Goal: Check status: Check status

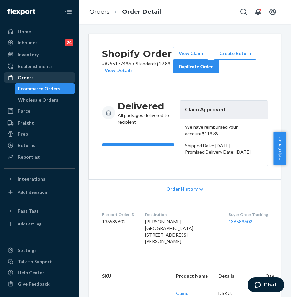
click at [46, 74] on div "Orders" at bounding box center [40, 77] width 70 height 9
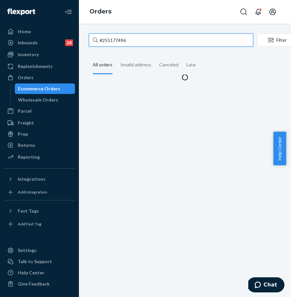
drag, startPoint x: 131, startPoint y: 42, endPoint x: 135, endPoint y: 43, distance: 4.6
click at [131, 42] on input "#255177496" at bounding box center [171, 40] width 164 height 13
drag, startPoint x: 96, startPoint y: 39, endPoint x: 85, endPoint y: 39, distance: 10.5
click at [85, 39] on div "#255177496 Filter Import Orders Create order Ecommerce order Removal order All …" at bounding box center [185, 57] width 202 height 47
paste input "4152703"
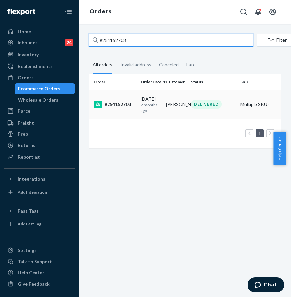
type input "#254152703"
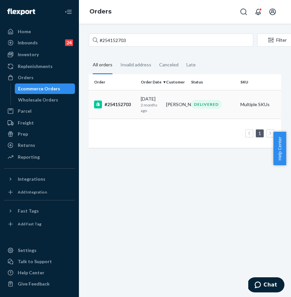
click at [124, 107] on div "#254152703" at bounding box center [114, 105] width 41 height 8
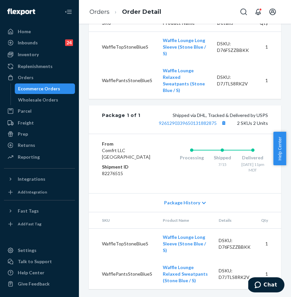
scroll to position [314, 0]
click at [54, 77] on div "Orders" at bounding box center [40, 77] width 70 height 9
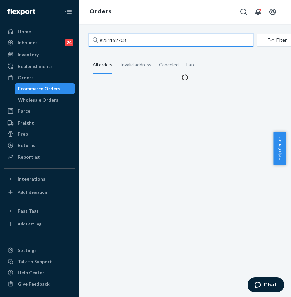
click at [149, 39] on input "#254152703" at bounding box center [171, 40] width 164 height 13
drag, startPoint x: 159, startPoint y: 40, endPoint x: 84, endPoint y: 38, distance: 74.6
click at [84, 38] on div "#254152703 Filter Import Orders Create order Ecommerce order Removal order All …" at bounding box center [185, 57] width 202 height 47
paste input "5336557"
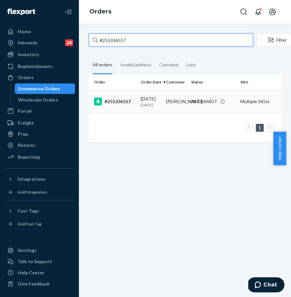
type input "#255336557"
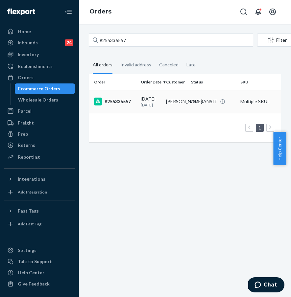
click at [122, 103] on div "#255336557" at bounding box center [114, 102] width 41 height 8
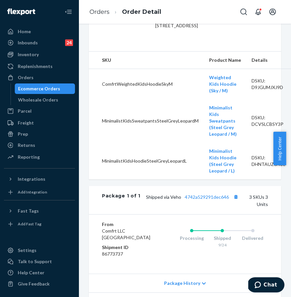
scroll to position [62, 0]
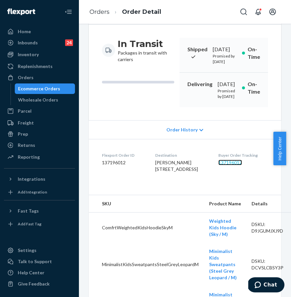
click at [237, 165] on link "137196012" at bounding box center [230, 163] width 24 height 6
click at [60, 71] on div "Replenishments" at bounding box center [40, 66] width 70 height 9
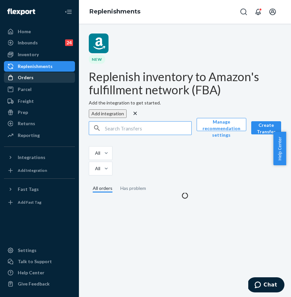
click at [59, 76] on div "Orders" at bounding box center [40, 77] width 70 height 9
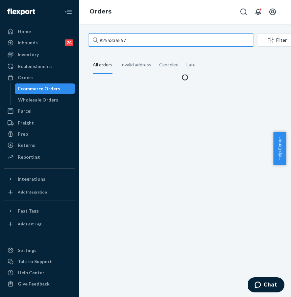
drag, startPoint x: 159, startPoint y: 39, endPoint x: 98, endPoint y: 36, distance: 60.8
click at [98, 36] on input "#255336557" at bounding box center [171, 40] width 164 height 13
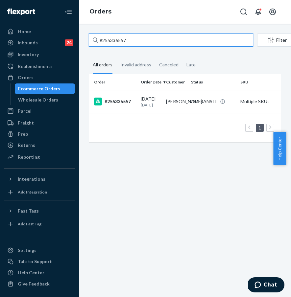
paste input "4LUVFHJMC"
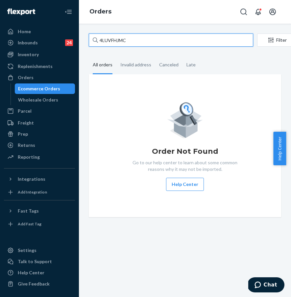
click at [136, 41] on input "4LUVFHJMC" at bounding box center [171, 40] width 164 height 13
drag, startPoint x: 144, startPoint y: 41, endPoint x: 94, endPoint y: 42, distance: 49.9
click at [94, 42] on div "4LUVFHJMC" at bounding box center [171, 40] width 164 height 13
paste input "#255334631"
type input "#255334631"
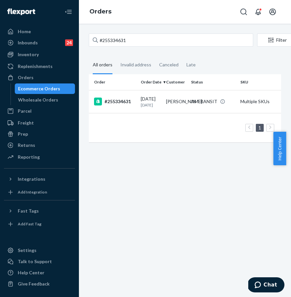
drag, startPoint x: 118, startPoint y: 103, endPoint x: 132, endPoint y: 109, distance: 15.6
click at [118, 103] on div "#255334631" at bounding box center [114, 102] width 41 height 8
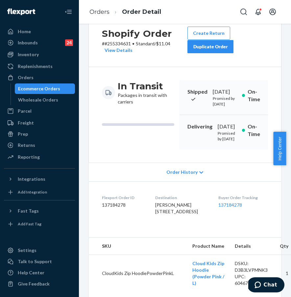
scroll to position [62, 0]
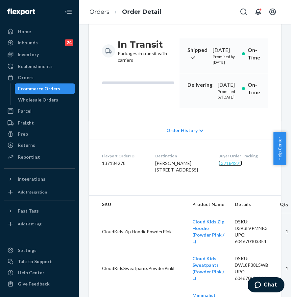
click at [239, 166] on link "137184278" at bounding box center [230, 163] width 24 height 6
click at [57, 77] on div "Orders" at bounding box center [40, 77] width 70 height 9
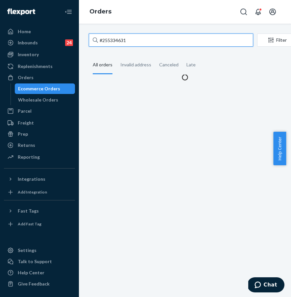
click at [134, 39] on input "#255334631" at bounding box center [171, 40] width 164 height 13
paste input "26467"
drag, startPoint x: 147, startPoint y: 40, endPoint x: 94, endPoint y: 41, distance: 53.2
click at [94, 41] on div "#255334631" at bounding box center [171, 40] width 164 height 13
click at [94, 41] on input "#255334631" at bounding box center [171, 40] width 164 height 13
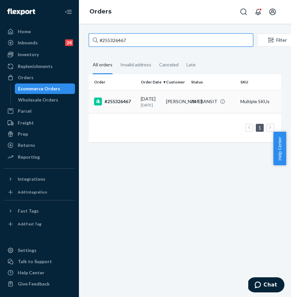
type input "#255326467"
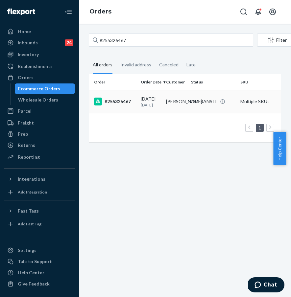
click at [125, 103] on div "#255326467" at bounding box center [114, 102] width 41 height 8
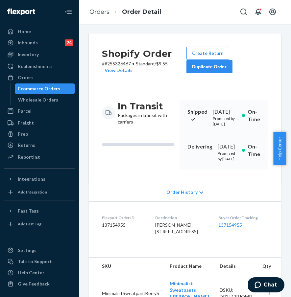
scroll to position [116, 0]
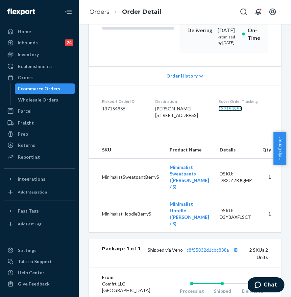
click at [232, 111] on link "137154955" at bounding box center [230, 109] width 24 height 6
click at [53, 71] on link "Replenishments" at bounding box center [39, 66] width 71 height 11
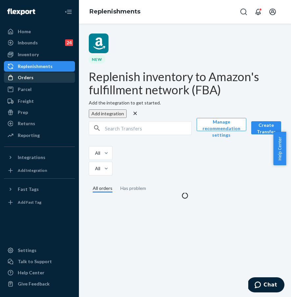
click at [53, 77] on div "Orders" at bounding box center [40, 77] width 70 height 9
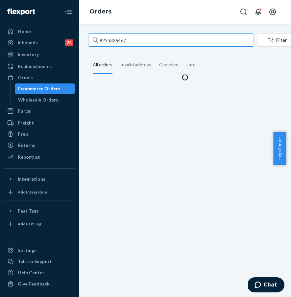
click at [142, 43] on input "#255326467" at bounding box center [171, 40] width 164 height 13
drag, startPoint x: 151, startPoint y: 40, endPoint x: 81, endPoint y: 41, distance: 70.6
click at [81, 41] on div "#255326467 Filter Import Orders Create order Ecommerce order Removal order All …" at bounding box center [185, 160] width 212 height 273
paste input "247685"
type input "#255247685"
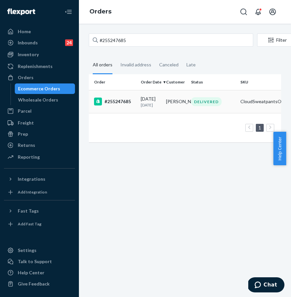
click at [117, 103] on div "#255247685" at bounding box center [114, 102] width 41 height 8
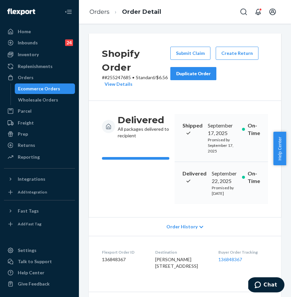
scroll to position [117, 0]
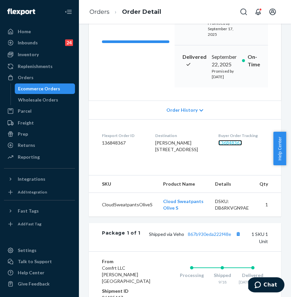
click at [231, 146] on link "136848367" at bounding box center [230, 143] width 24 height 6
drag, startPoint x: 150, startPoint y: 154, endPoint x: 192, endPoint y: 160, distance: 43.1
click at [192, 152] on span "[PERSON_NAME] [STREET_ADDRESS]" at bounding box center [176, 146] width 43 height 12
copy span "[STREET_ADDRESS]"
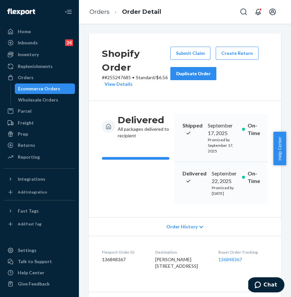
scroll to position [144, 0]
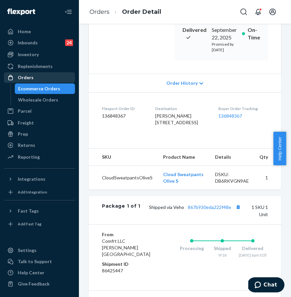
click at [56, 76] on div "Orders" at bounding box center [40, 77] width 70 height 9
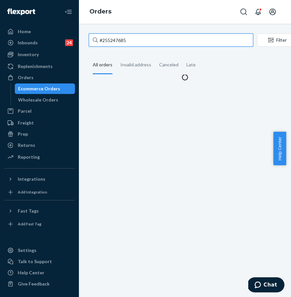
click at [139, 41] on input "#255247685" at bounding box center [171, 40] width 164 height 13
drag, startPoint x: 146, startPoint y: 41, endPoint x: 93, endPoint y: 39, distance: 53.2
click at [93, 39] on div "#255247685" at bounding box center [171, 40] width 164 height 13
paste input "310550"
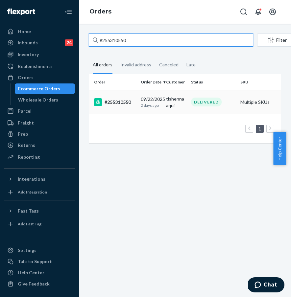
type input "#255310550"
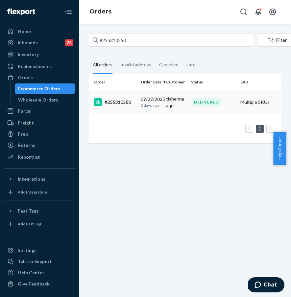
click at [117, 102] on div "#255310550" at bounding box center [114, 102] width 41 height 8
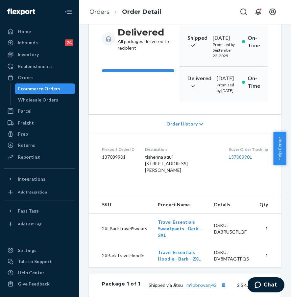
scroll to position [99, 0]
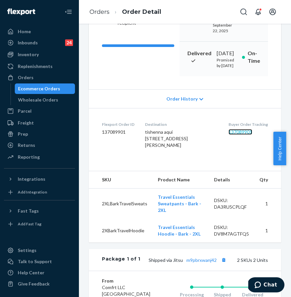
click at [238, 135] on link "137089901" at bounding box center [240, 132] width 24 height 6
drag, startPoint x: 47, startPoint y: 77, endPoint x: 52, endPoint y: 75, distance: 5.7
click at [47, 77] on div "Orders" at bounding box center [40, 77] width 70 height 9
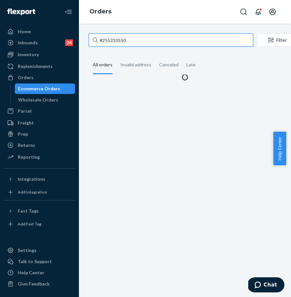
click at [148, 45] on input "#255310550" at bounding box center [171, 40] width 164 height 13
drag, startPoint x: 165, startPoint y: 40, endPoint x: 83, endPoint y: 34, distance: 81.7
click at [84, 34] on div "#255310550 Filter Import Orders Create order Ecommerce order Removal order All …" at bounding box center [185, 57] width 202 height 47
paste input "280233"
type input "#255280233"
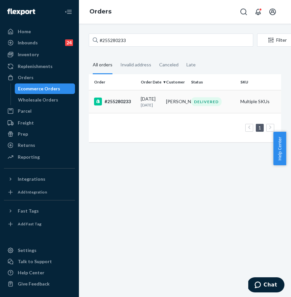
click at [118, 102] on div "#255280233" at bounding box center [114, 102] width 41 height 8
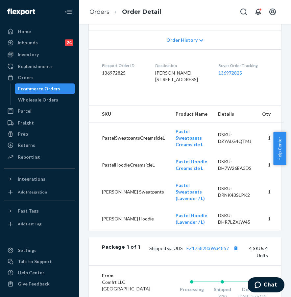
scroll to position [181, 0]
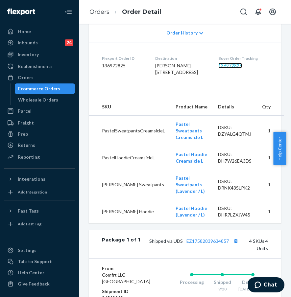
click at [235, 68] on link "136972825" at bounding box center [230, 66] width 24 height 6
click at [0, 0] on div "Home Inbounds 24 Shipping Plans Problems 24 Inventory Products Replenishments O…" at bounding box center [145, 148] width 291 height 297
click at [46, 74] on div "Orders" at bounding box center [40, 77] width 70 height 9
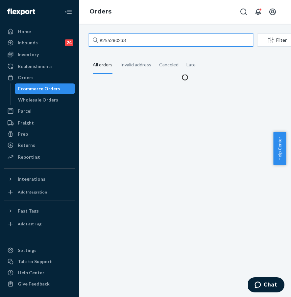
click at [135, 43] on input "#255280233" at bounding box center [171, 40] width 164 height 13
drag, startPoint x: 146, startPoint y: 41, endPoint x: 85, endPoint y: 37, distance: 61.2
click at [87, 37] on div "#255280233 Filter Import Orders Create order Ecommerce order Removal order All …" at bounding box center [185, 57] width 202 height 47
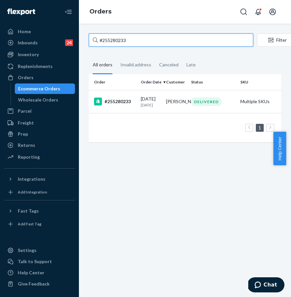
paste input "255336699"
type input "255336699"
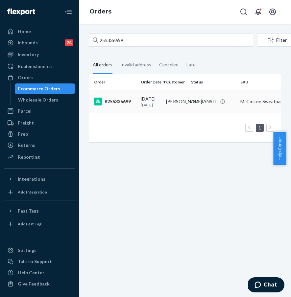
click at [109, 109] on td "#255336699" at bounding box center [113, 101] width 49 height 23
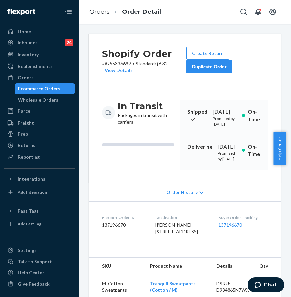
scroll to position [127, 0]
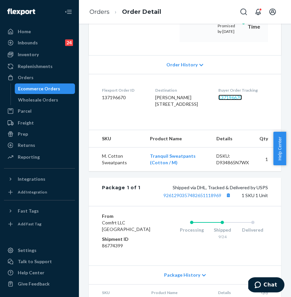
click at [229, 100] on link "137196670" at bounding box center [230, 98] width 24 height 6
click at [0, 0] on div "Home Inbounds 24 Shipping Plans Problems 24 Inventory Products Replenishments O…" at bounding box center [145, 148] width 291 height 297
click at [37, 81] on div "Orders" at bounding box center [40, 77] width 70 height 9
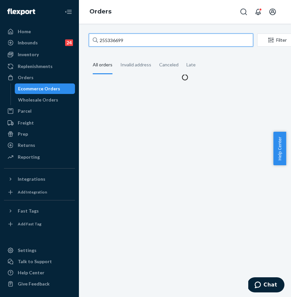
drag, startPoint x: 126, startPoint y: 39, endPoint x: 139, endPoint y: 41, distance: 13.3
click at [126, 39] on input "255336699" at bounding box center [171, 40] width 164 height 13
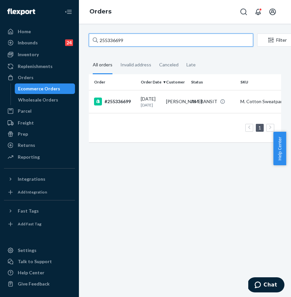
drag, startPoint x: 120, startPoint y: 40, endPoint x: 84, endPoint y: 39, distance: 35.5
click at [85, 39] on div "255336699 Filter Import Orders Create order Ecommerce order Removal order All o…" at bounding box center [185, 91] width 202 height 115
paste input "289852"
type input "255289852"
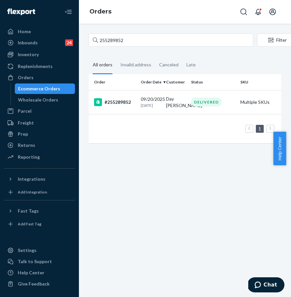
click at [109, 101] on div "#255289852" at bounding box center [114, 102] width 41 height 8
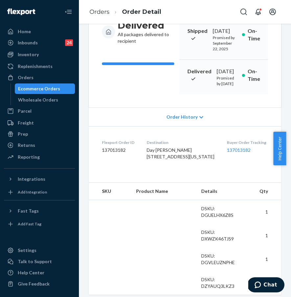
scroll to position [107, 0]
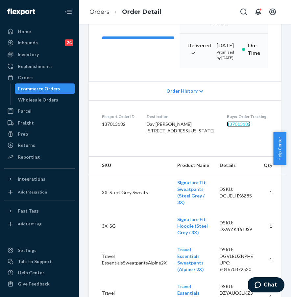
click at [228, 127] on link "137013182" at bounding box center [239, 124] width 24 height 6
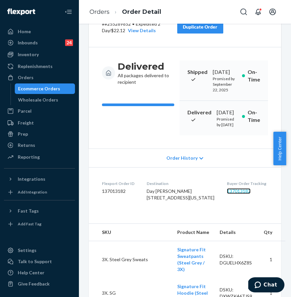
scroll to position [121, 0]
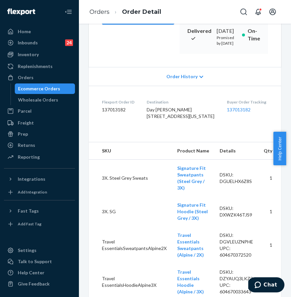
drag, startPoint x: 145, startPoint y: 136, endPoint x: 194, endPoint y: 147, distance: 51.2
click at [194, 135] on dl "Flexport Order ID 137013182 Destination Day [PERSON_NAME] [STREET_ADDRESS][US_S…" at bounding box center [185, 110] width 192 height 49
copy span "[STREET_ADDRESS][US_STATE]"
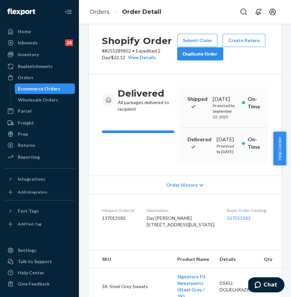
scroll to position [0, 0]
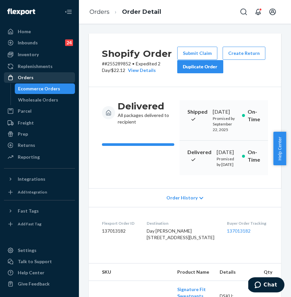
click at [42, 79] on div "Orders" at bounding box center [40, 77] width 70 height 9
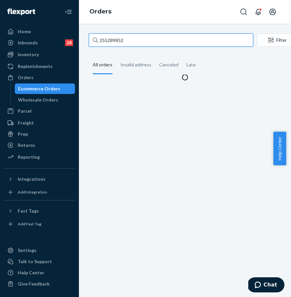
click at [142, 44] on input "255289852" at bounding box center [171, 40] width 164 height 13
drag, startPoint x: 153, startPoint y: 40, endPoint x: 88, endPoint y: 38, distance: 65.1
click at [92, 38] on input "255289852" at bounding box center [171, 40] width 164 height 13
paste input "#255138066"
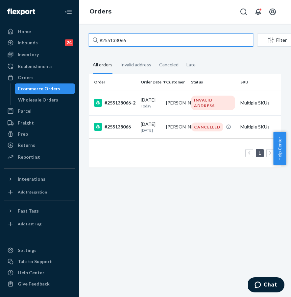
type input "#255138066"
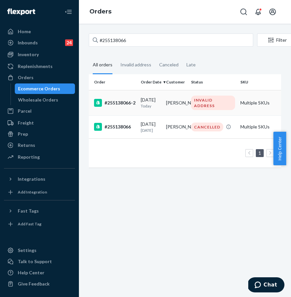
click at [149, 110] on td "[DATE] [DATE]" at bounding box center [150, 102] width 25 height 25
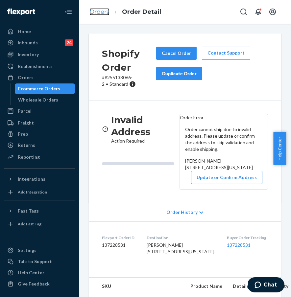
click at [105, 10] on link "Orders" at bounding box center [99, 11] width 20 height 7
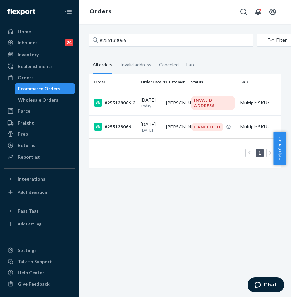
click at [127, 129] on div "#255138066" at bounding box center [114, 127] width 41 height 8
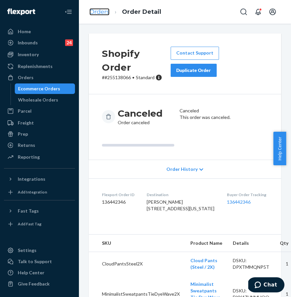
click at [101, 12] on link "Orders" at bounding box center [99, 11] width 20 height 7
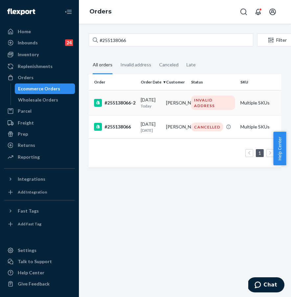
click at [125, 96] on td "#255138066-2" at bounding box center [113, 102] width 49 height 25
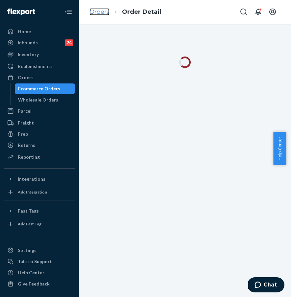
click at [101, 11] on link "Orders" at bounding box center [99, 11] width 20 height 7
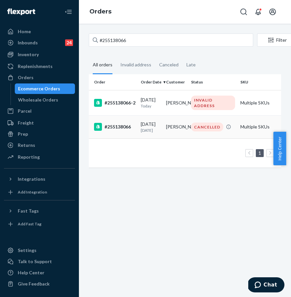
click at [122, 131] on div "#255138066" at bounding box center [114, 127] width 41 height 8
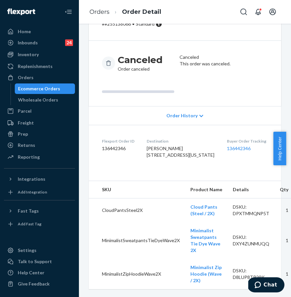
scroll to position [72, 0]
click at [102, 11] on link "Orders" at bounding box center [99, 11] width 20 height 7
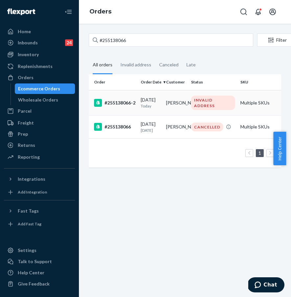
click at [120, 103] on div "#255138066-2" at bounding box center [114, 103] width 41 height 8
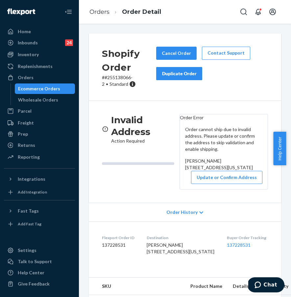
drag, startPoint x: 181, startPoint y: 178, endPoint x: 247, endPoint y: 186, distance: 66.2
click at [247, 186] on div "Order cannot ship due to invalid address. Please update or confirm the address …" at bounding box center [224, 155] width 88 height 68
copy span "[STREET_ADDRESS][US_STATE]"
click at [176, 27] on div "Shopify Order # #255138066-2 • Standard Cancel Order Contact Support Duplicate …" at bounding box center [185, 160] width 212 height 273
click at [34, 79] on div "Orders" at bounding box center [40, 77] width 70 height 9
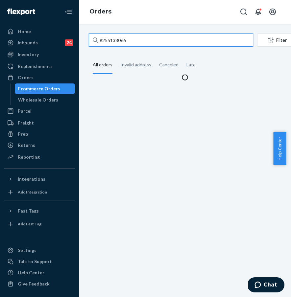
drag, startPoint x: 147, startPoint y: 42, endPoint x: 150, endPoint y: 41, distance: 3.5
click at [147, 42] on input "#255138066" at bounding box center [171, 40] width 164 height 13
paste input "271418"
drag, startPoint x: 150, startPoint y: 41, endPoint x: 93, endPoint y: 38, distance: 56.9
click at [94, 38] on div "#255271418" at bounding box center [171, 40] width 164 height 13
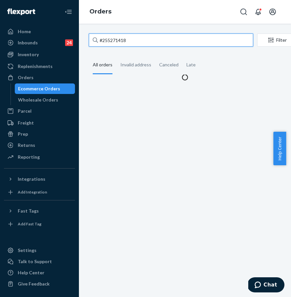
click at [94, 38] on input "#255271418" at bounding box center [171, 40] width 164 height 13
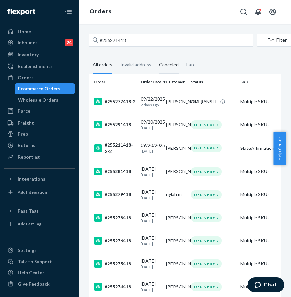
click at [162, 66] on div "Canceled" at bounding box center [168, 65] width 19 height 18
click at [155, 56] on input "Canceled" at bounding box center [155, 56] width 0 height 0
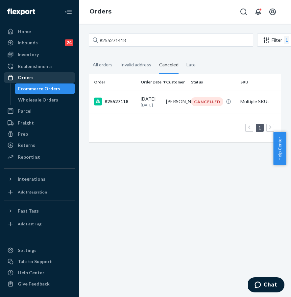
click at [41, 77] on div "Orders" at bounding box center [40, 77] width 70 height 9
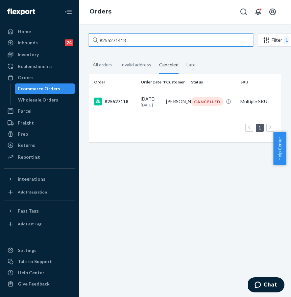
paste input "322690"
drag, startPoint x: 144, startPoint y: 41, endPoint x: 85, endPoint y: 39, distance: 58.5
click at [85, 39] on div "#255271418 Filter 1 Import Orders Create order Ecommerce order Removal order Al…" at bounding box center [185, 91] width 202 height 115
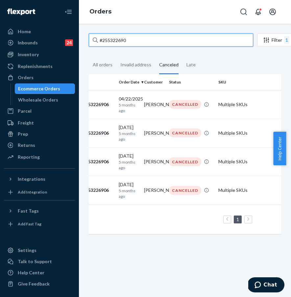
scroll to position [0, 141]
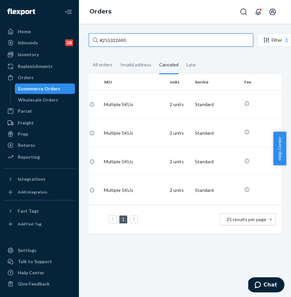
type input "#255322690"
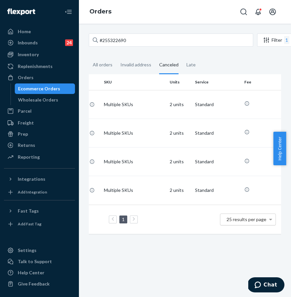
click at [261, 221] on div "25 results per page" at bounding box center [247, 219] width 55 height 11
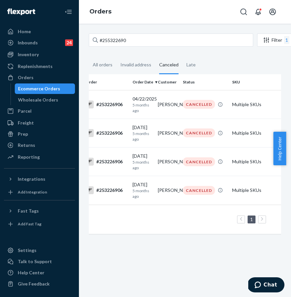
scroll to position [0, 0]
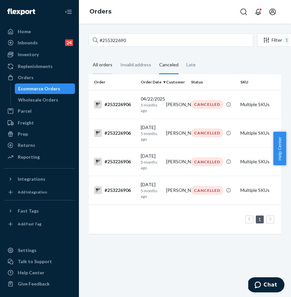
click at [105, 68] on div "All orders" at bounding box center [103, 65] width 20 height 18
click at [89, 56] on input "All orders" at bounding box center [89, 56] width 0 height 0
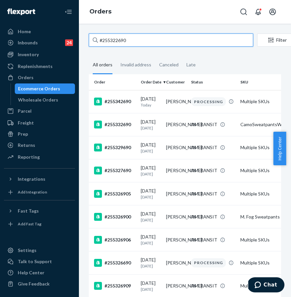
click at [141, 35] on input "#255322690" at bounding box center [171, 40] width 164 height 13
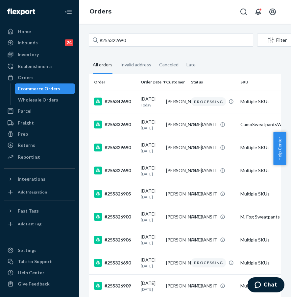
click at [134, 50] on div "#255322690 Filter Import Orders Create order Ecommerce order Removal order All …" at bounding box center [185, 195] width 202 height 323
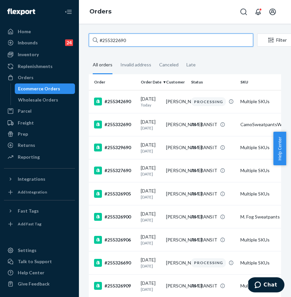
click at [146, 44] on input "#255322690" at bounding box center [171, 40] width 164 height 13
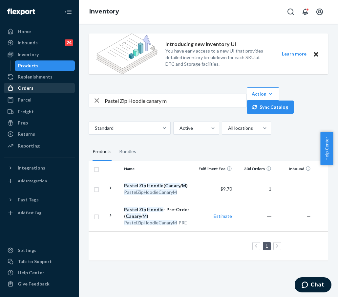
scroll to position [0, 3]
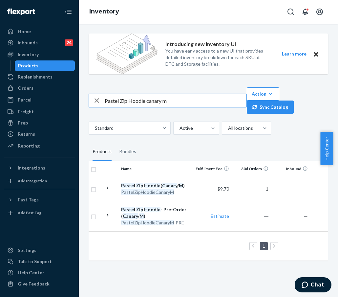
drag, startPoint x: 186, startPoint y: 100, endPoint x: 103, endPoint y: 99, distance: 83.1
click at [104, 99] on div "Pastel Zip Hoodie canary m" at bounding box center [168, 100] width 158 height 13
paste input "DreamerBlanketCottonCandy"
click at [125, 101] on input "DreamerBlanketCottonCandy" at bounding box center [176, 100] width 142 height 13
click at [144, 101] on input "Dreamer BlanketCottonCandy" at bounding box center [176, 100] width 142 height 13
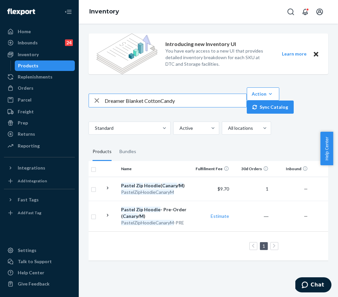
click at [163, 101] on input "Dreamer Blanket CottonCandy" at bounding box center [176, 100] width 142 height 13
click at [188, 101] on input "Dreamer Blanket Cotton Candy" at bounding box center [176, 100] width 142 height 13
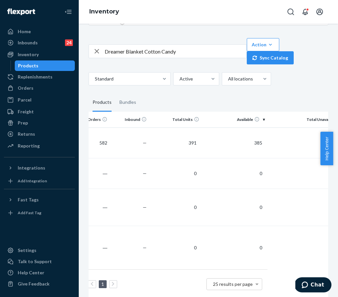
scroll to position [0, 8]
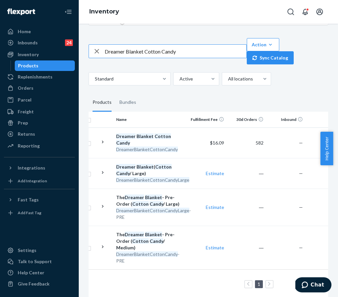
click at [138, 54] on input "Dreamer Blanket Cotton Candy" at bounding box center [176, 51] width 142 height 13
drag, startPoint x: 191, startPoint y: 53, endPoint x: 87, endPoint y: 53, distance: 103.1
click at [87, 53] on div "Introducing new Inventory UI You have early access to a new UI that provides de…" at bounding box center [209, 142] width 250 height 326
paste input "Minimalist Sweatpants - Pre-Order Forest / S"
click at [158, 52] on input "Minimalist Sweatpants - Pre-Order Forest / S" at bounding box center [176, 51] width 142 height 13
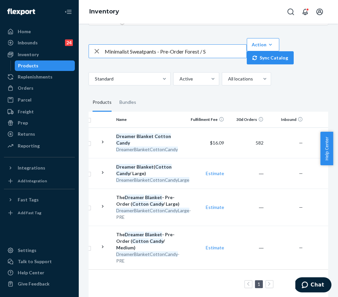
drag, startPoint x: 158, startPoint y: 52, endPoint x: 178, endPoint y: 52, distance: 19.4
click at [178, 52] on input "Minimalist Sweatpants - Pre-Order Forest / S" at bounding box center [176, 51] width 142 height 13
type input "Minimalist Sweatpant Forest / S"
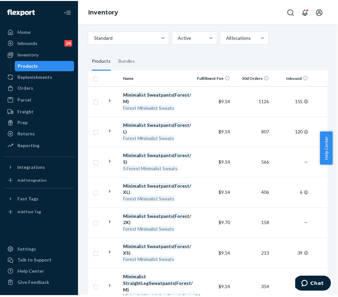
scroll to position [75, 0]
